Goal: Information Seeking & Learning: Compare options

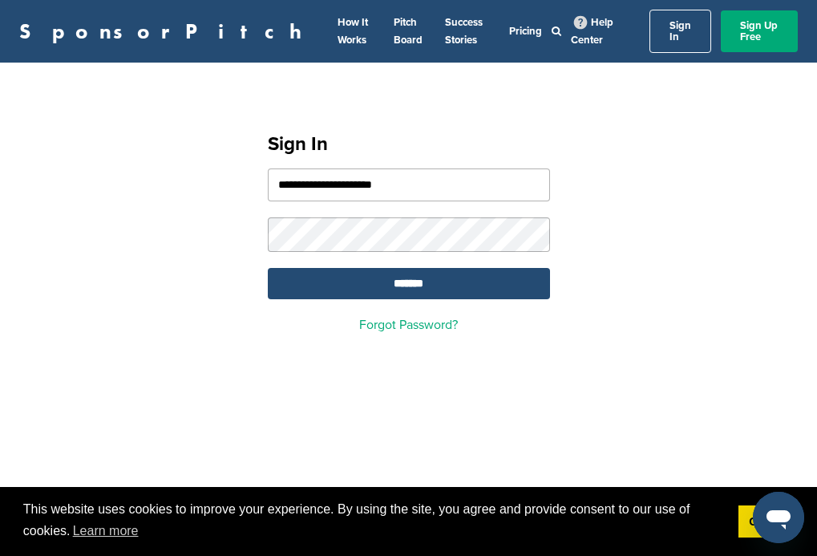
type input "**********"
click at [408, 274] on input "*******" at bounding box center [409, 283] width 282 height 31
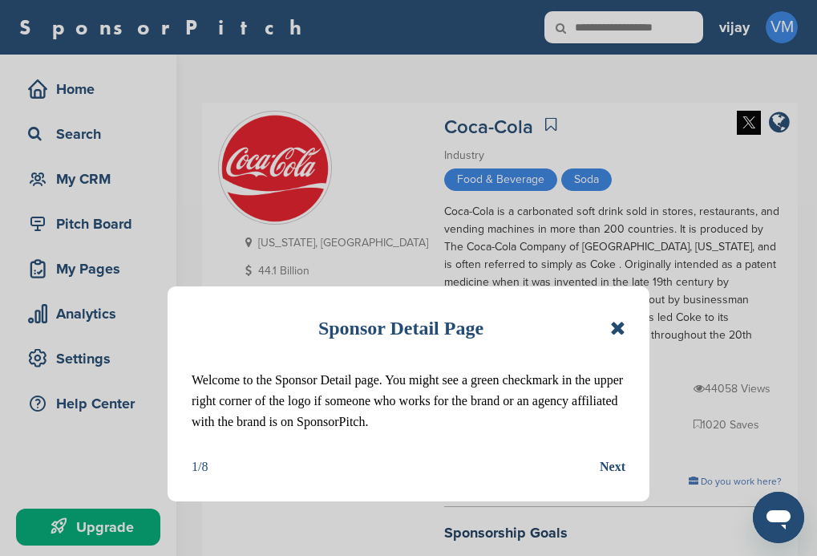
click at [618, 333] on icon at bounding box center [617, 327] width 15 height 19
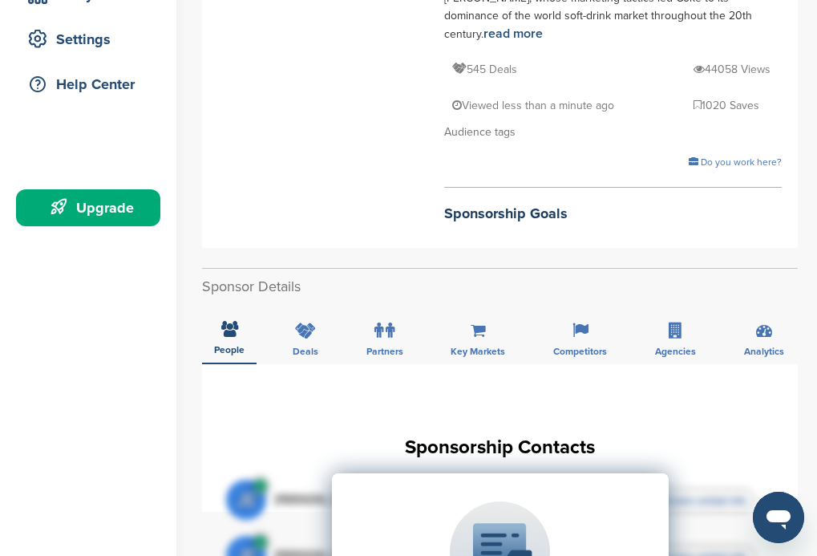
scroll to position [321, 0]
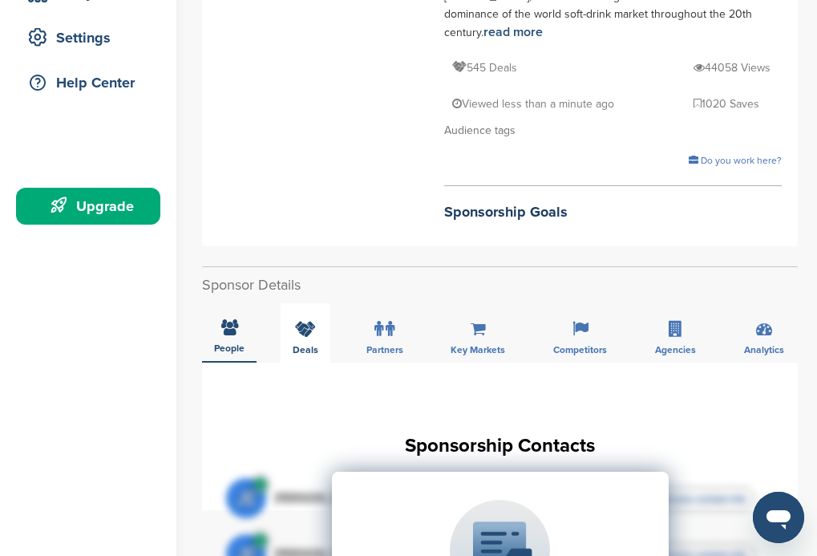
click at [300, 303] on div "Deals" at bounding box center [306, 332] width 50 height 59
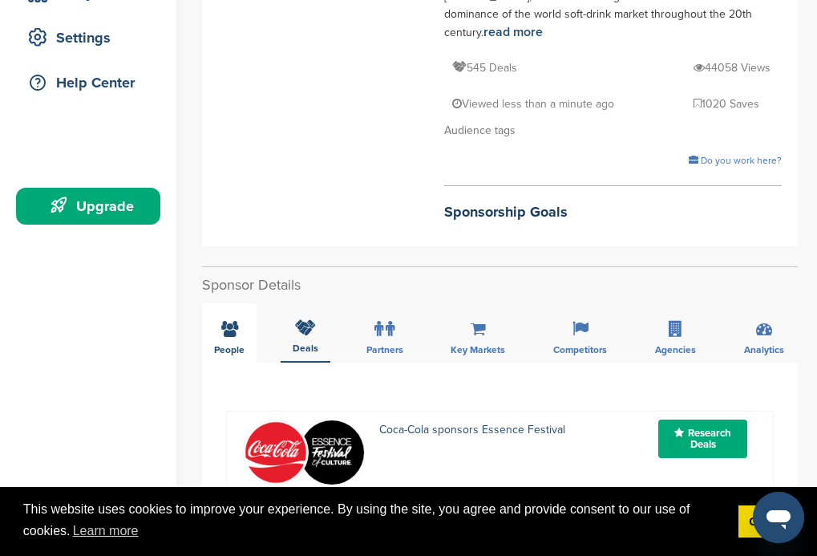
click at [229, 321] on icon at bounding box center [229, 329] width 17 height 16
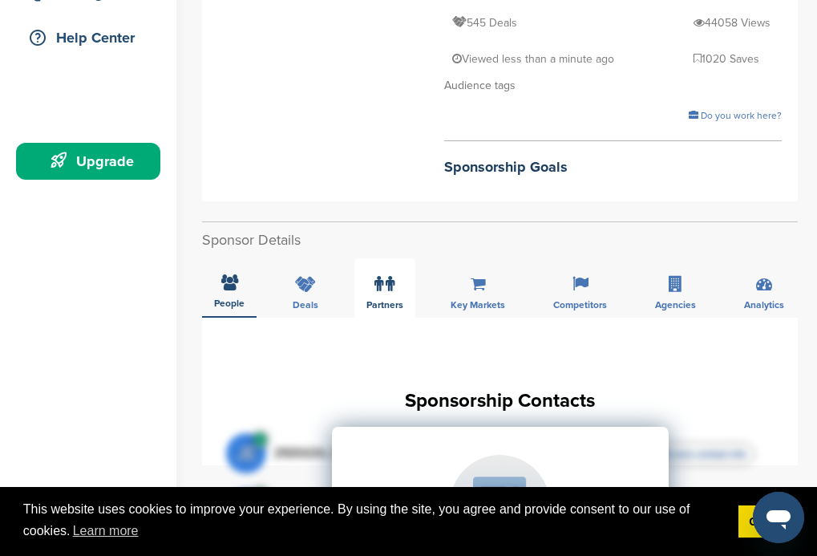
scroll to position [481, 0]
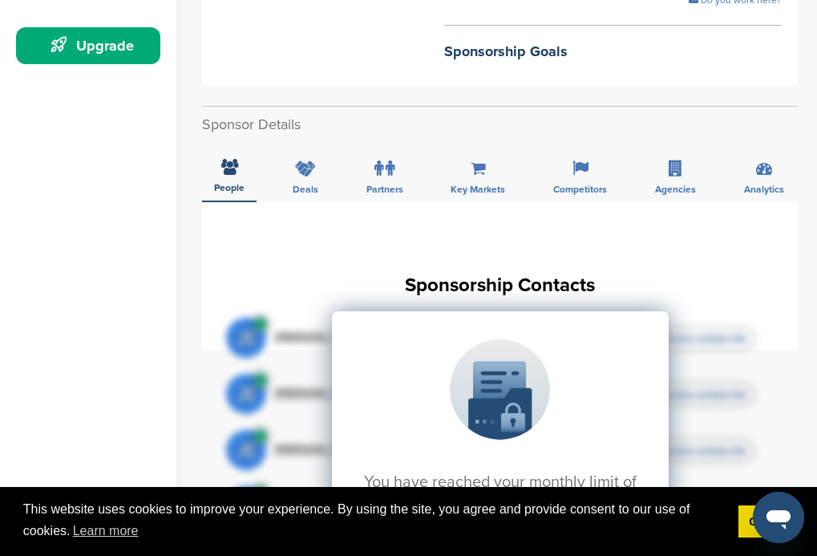
click at [229, 159] on icon at bounding box center [229, 167] width 17 height 16
click at [384, 152] on label at bounding box center [385, 168] width 20 height 32
click at [229, 160] on icon at bounding box center [229, 168] width 17 height 16
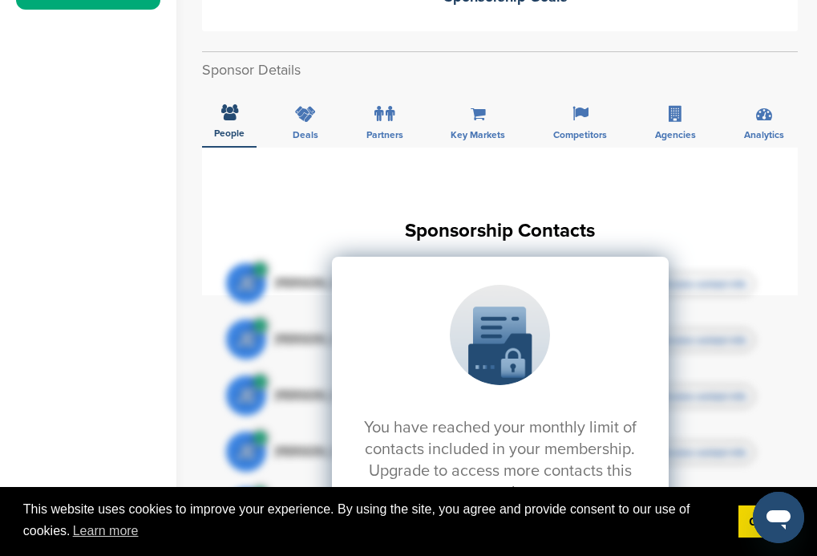
scroll to position [562, 0]
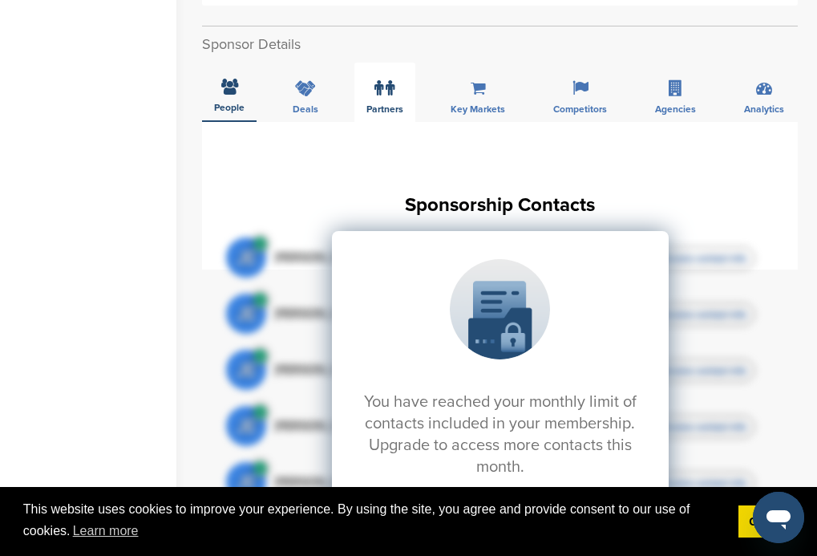
click at [395, 63] on div "Partners" at bounding box center [385, 92] width 61 height 59
click at [229, 80] on icon at bounding box center [229, 88] width 17 height 16
click at [305, 80] on icon at bounding box center [305, 88] width 21 height 16
click at [229, 80] on icon at bounding box center [229, 88] width 17 height 16
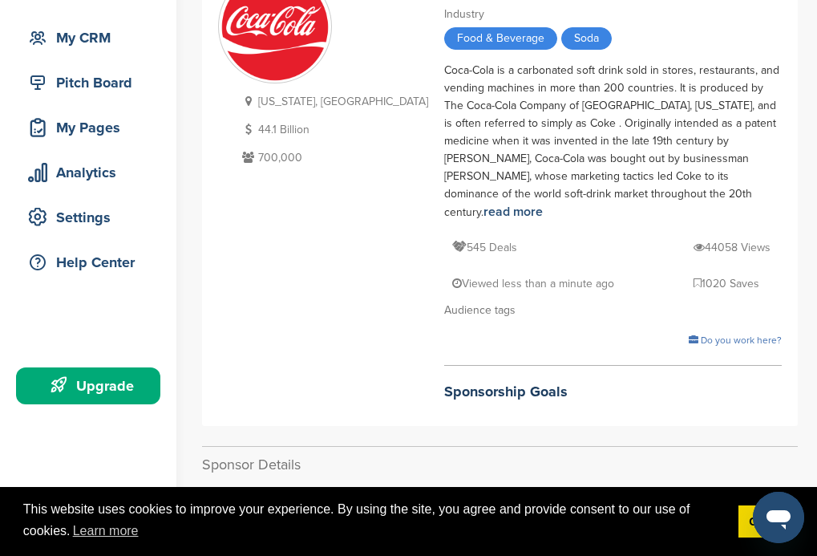
scroll to position [0, 0]
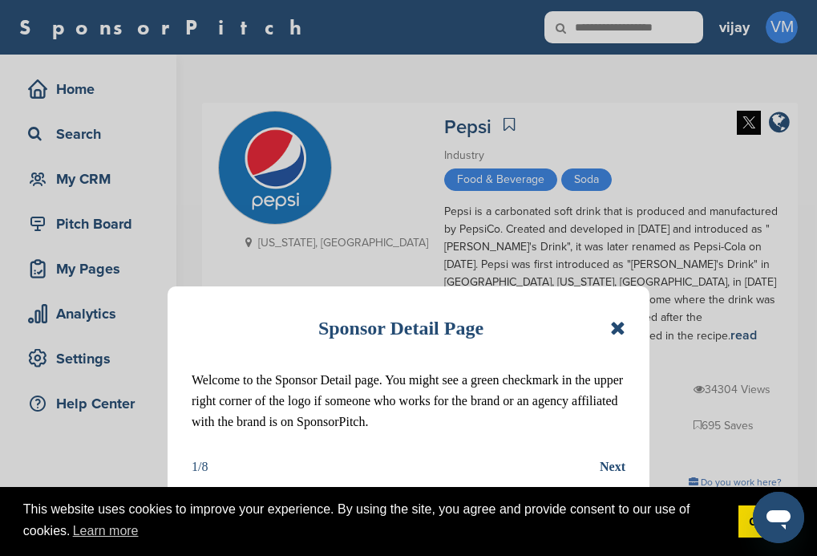
click at [616, 329] on icon at bounding box center [617, 327] width 15 height 19
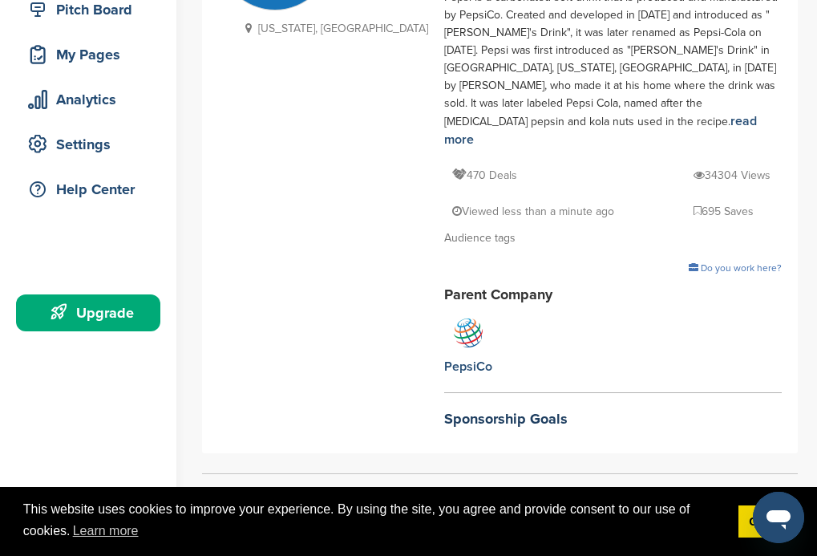
scroll to position [401, 0]
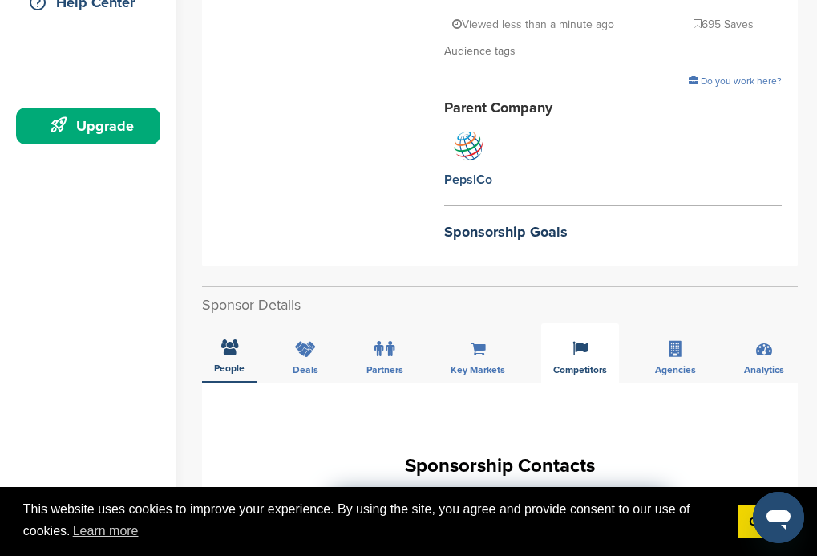
click at [586, 365] on span "Competitors" at bounding box center [580, 370] width 54 height 10
click at [229, 341] on icon at bounding box center [229, 349] width 17 height 16
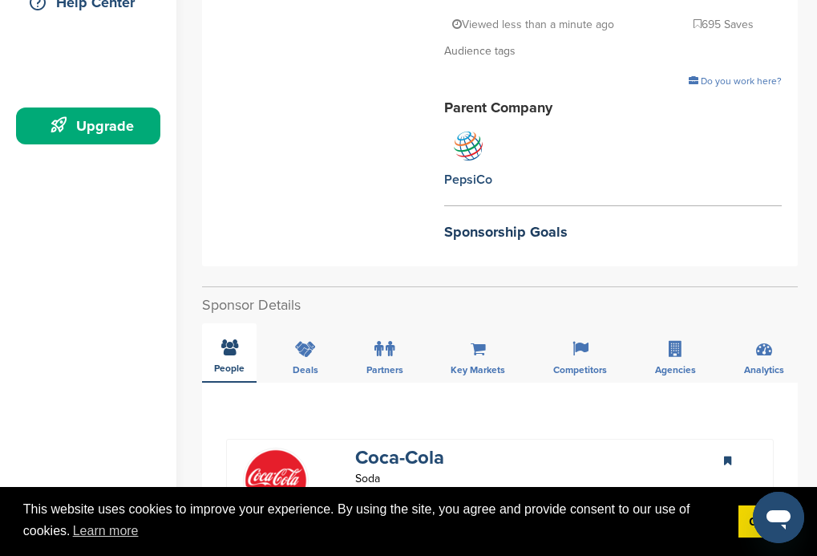
click at [229, 339] on icon at bounding box center [229, 347] width 17 height 16
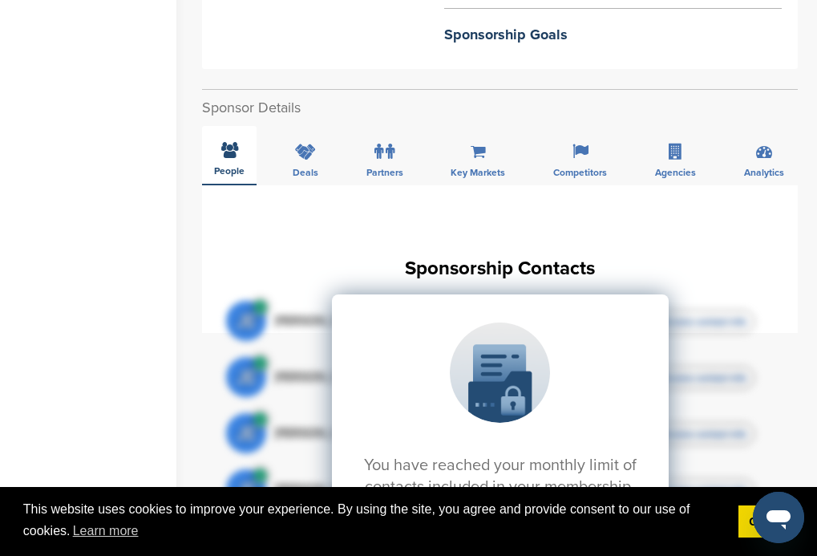
scroll to position [642, 0]
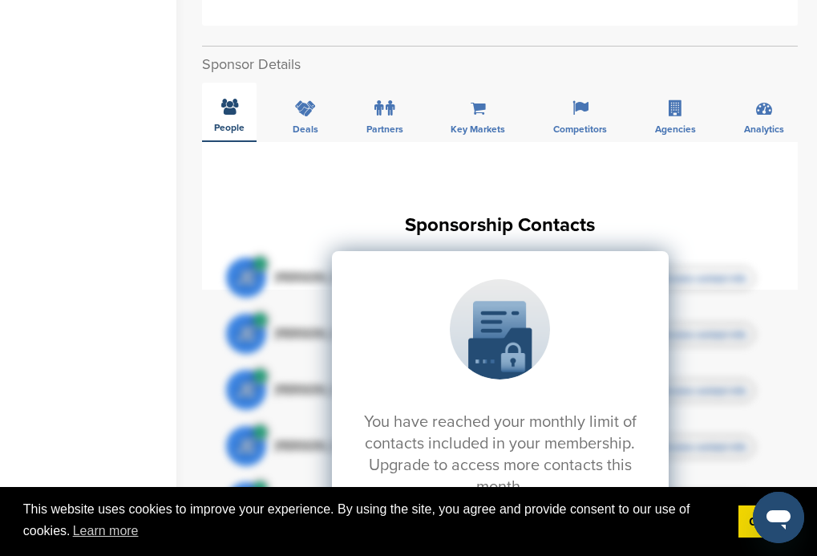
click at [229, 99] on icon at bounding box center [229, 107] width 17 height 16
